Goal: Transaction & Acquisition: Download file/media

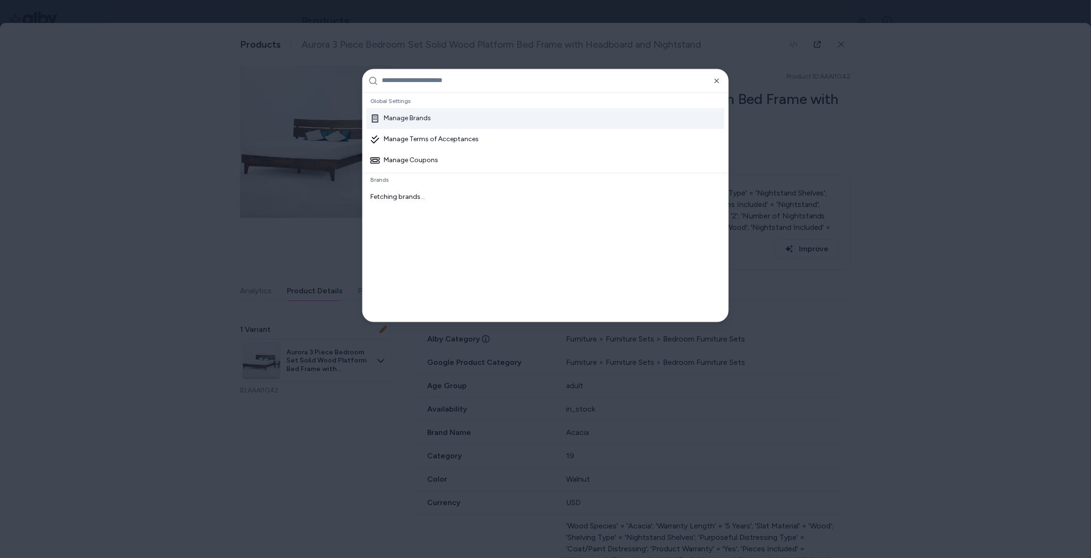
type input "**********"
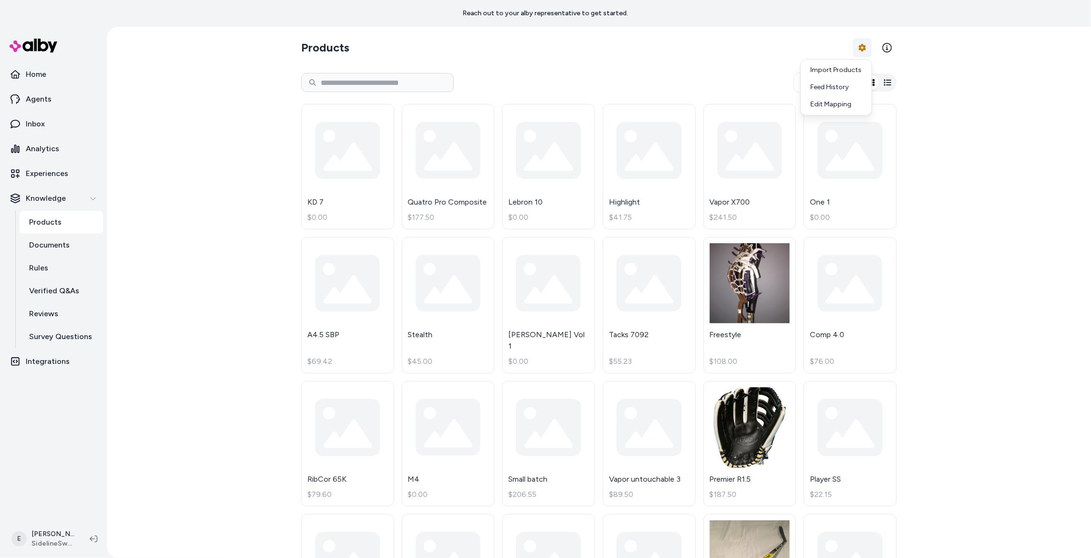
click at [866, 46] on html "Reach out to your alby representative to get started. Home Agents Inbox Analyti…" at bounding box center [545, 279] width 1091 height 558
click at [836, 91] on div "Feed History" at bounding box center [836, 87] width 67 height 17
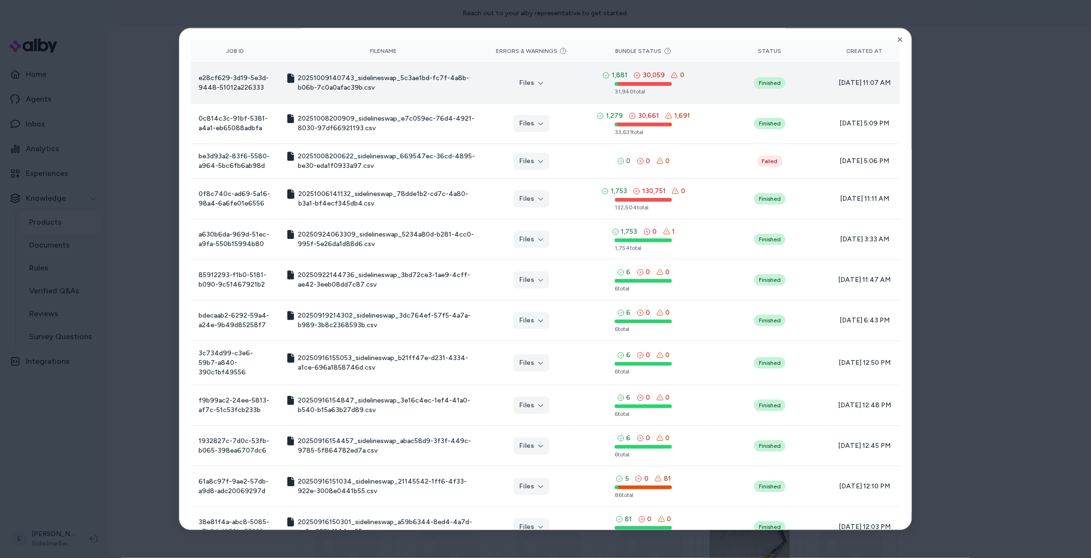
click at [537, 73] on td "Files" at bounding box center [531, 83] width 89 height 41
click at [538, 83] on icon "button" at bounding box center [540, 83] width 5 height 2
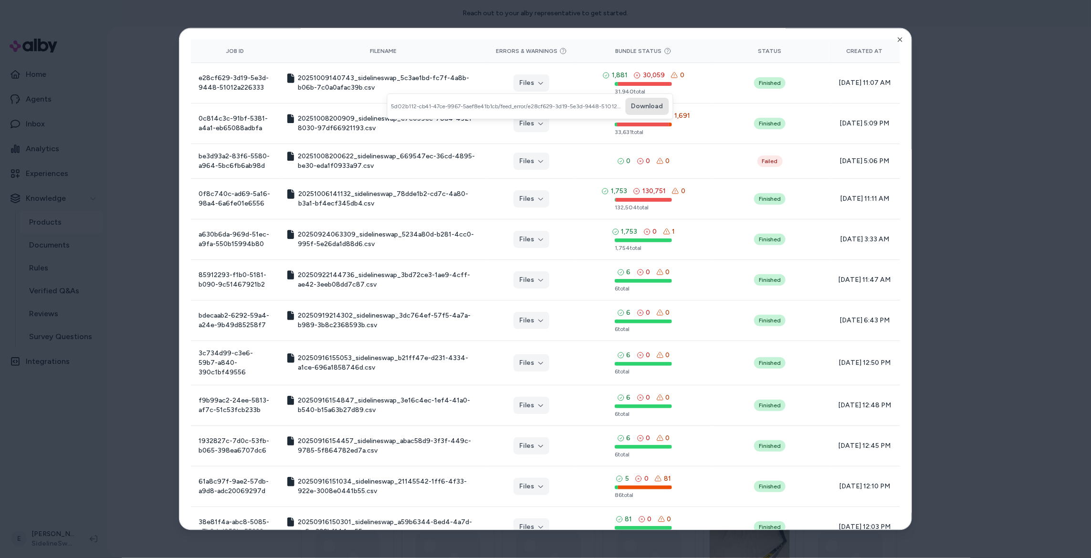
click at [651, 105] on button "Download" at bounding box center [647, 106] width 43 height 17
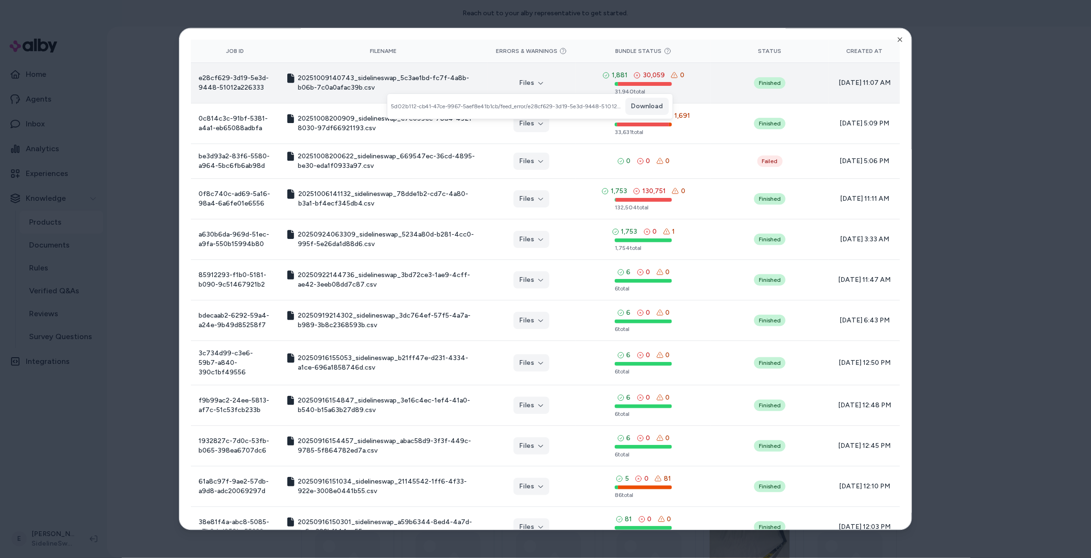
click at [729, 79] on span "Finished" at bounding box center [769, 82] width 103 height 11
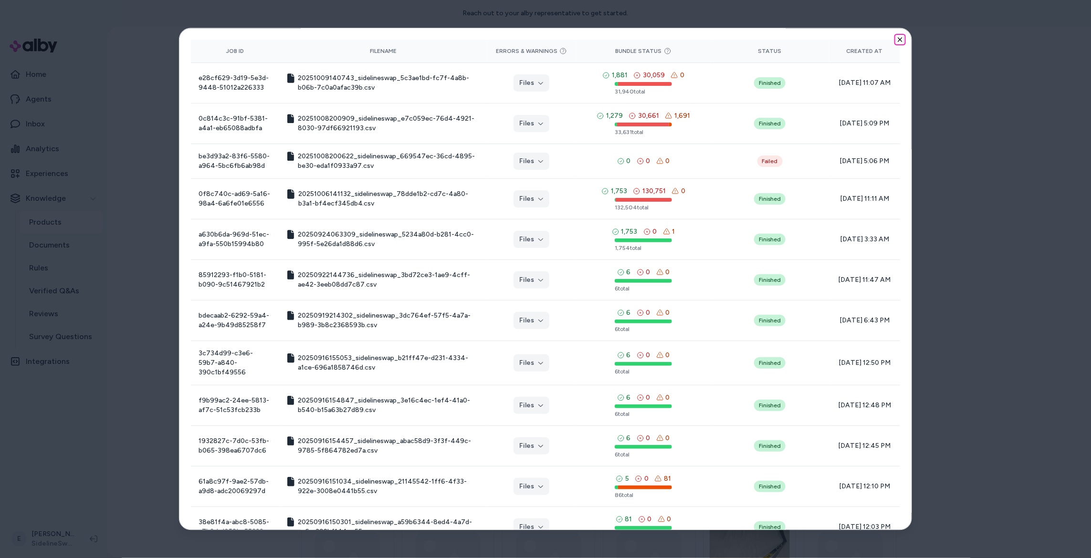
click at [904, 41] on icon "button" at bounding box center [900, 40] width 8 height 8
